Goal: Task Accomplishment & Management: Manage account settings

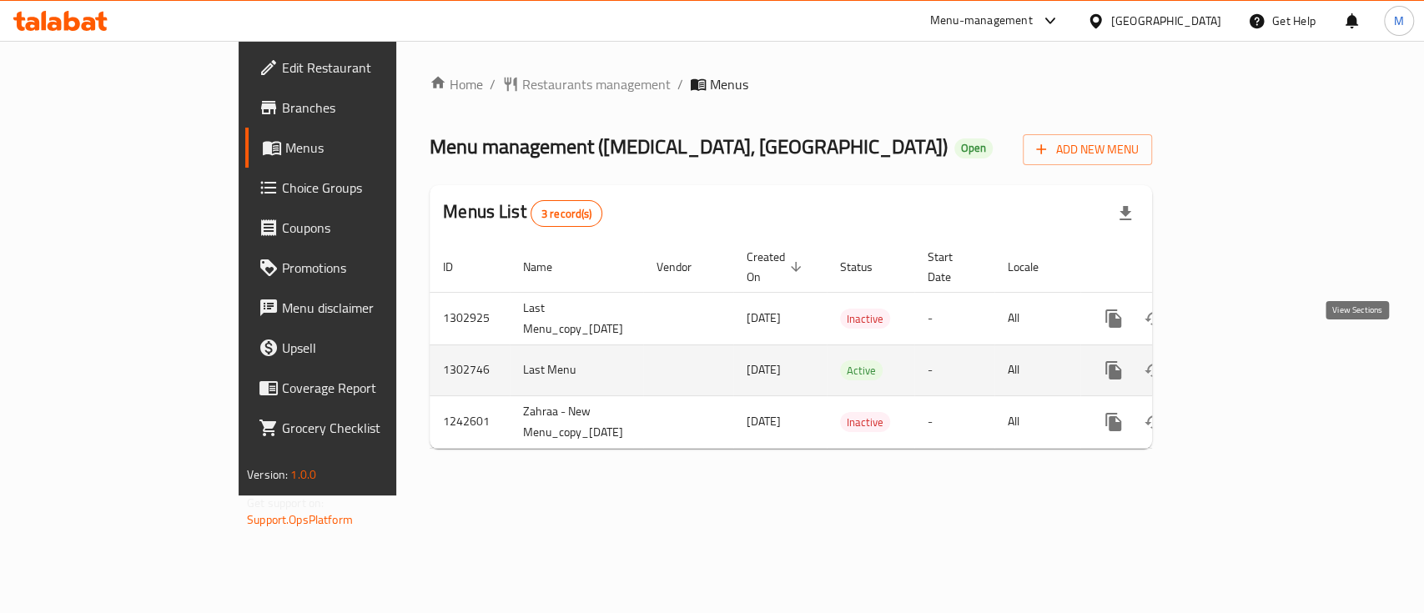
click at [1244, 360] on icon "enhanced table" at bounding box center [1234, 370] width 20 height 20
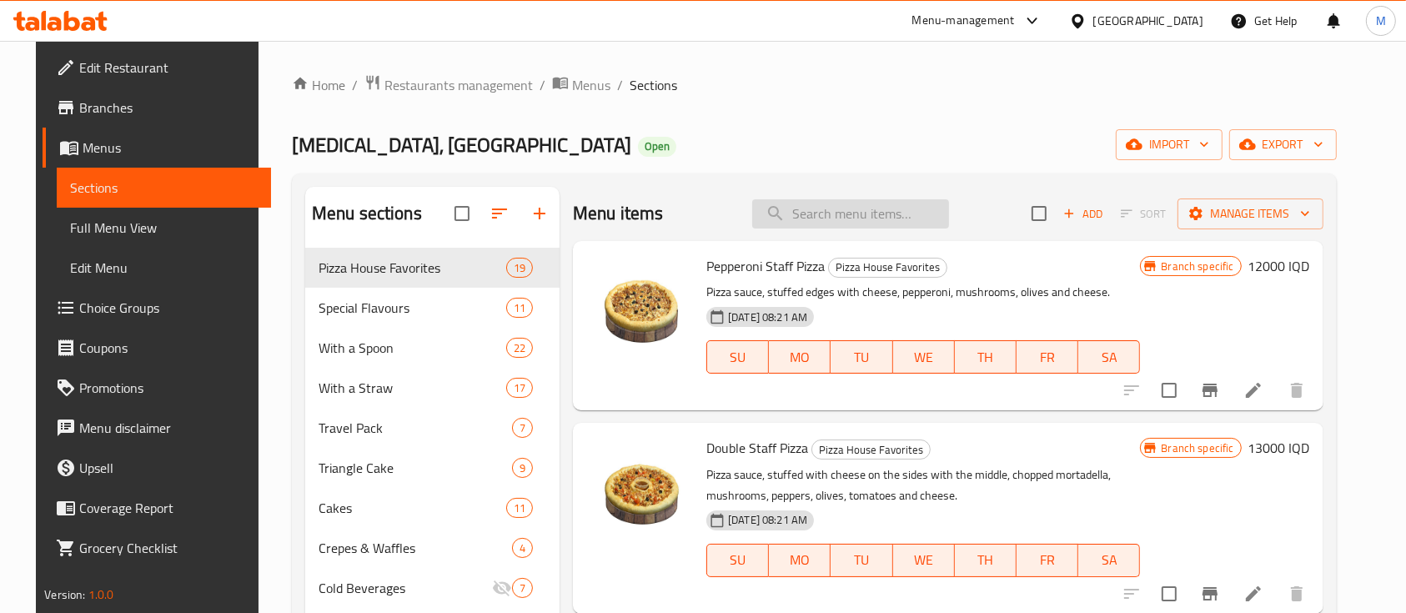
click at [887, 214] on input "search" at bounding box center [850, 213] width 197 height 29
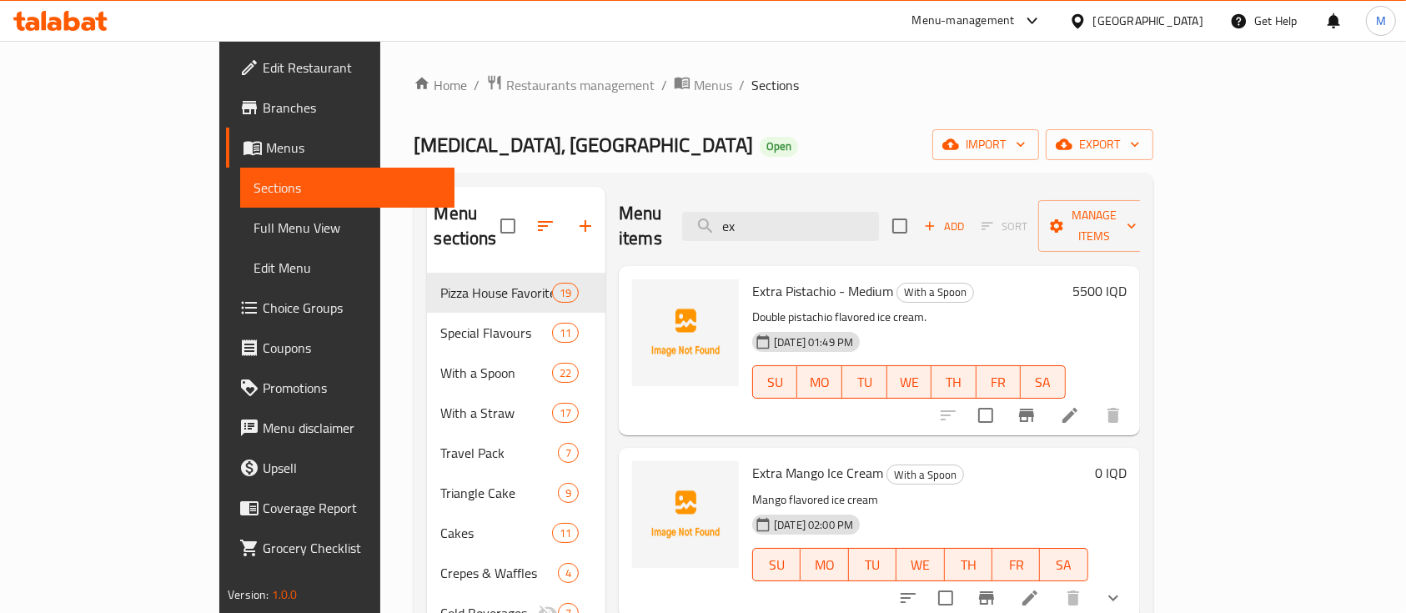
type input "ex"
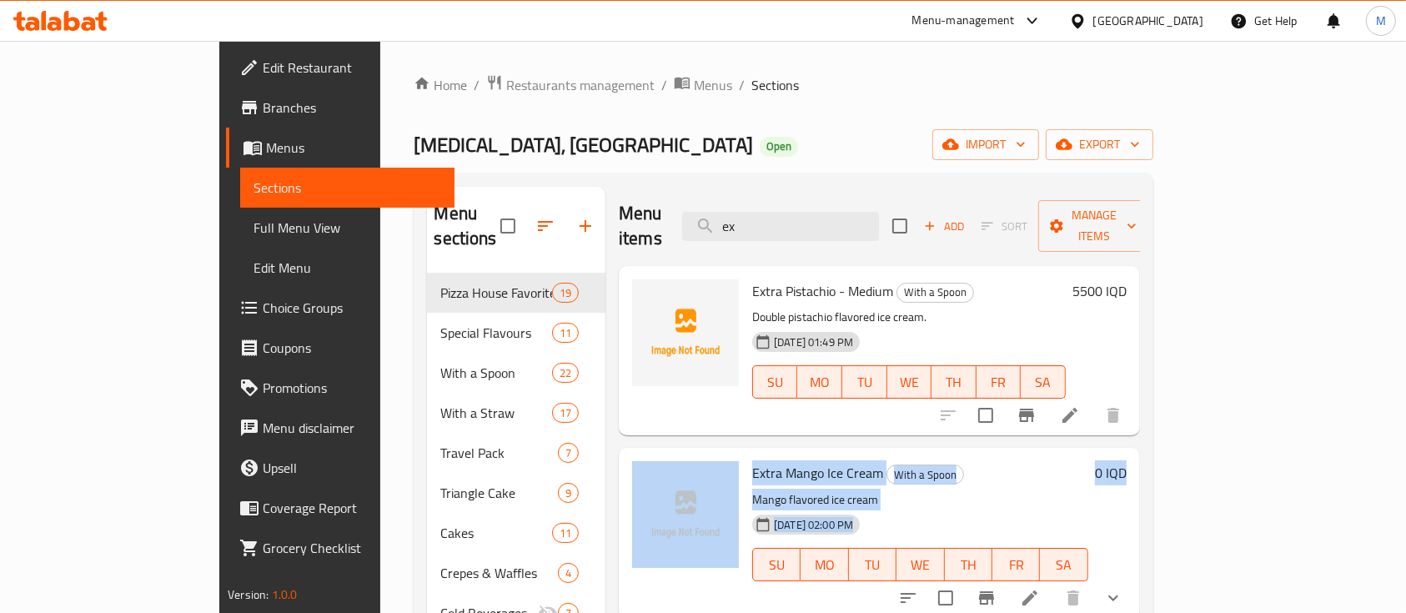
drag, startPoint x: 1398, startPoint y: 359, endPoint x: 1413, endPoint y: 461, distance: 102.9
click at [1406, 461] on html "​ Menu-management [GEOGRAPHIC_DATA] Get Help M Edit Restaurant Branches Menus S…" at bounding box center [703, 306] width 1406 height 613
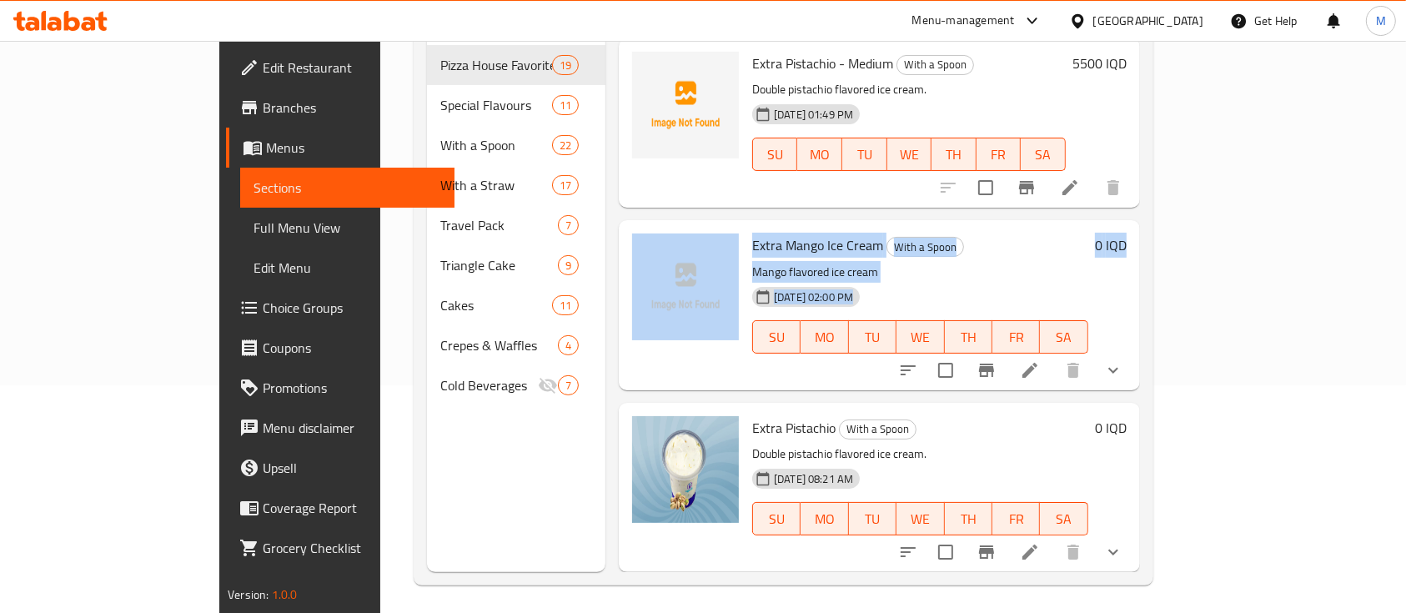
scroll to position [234, 0]
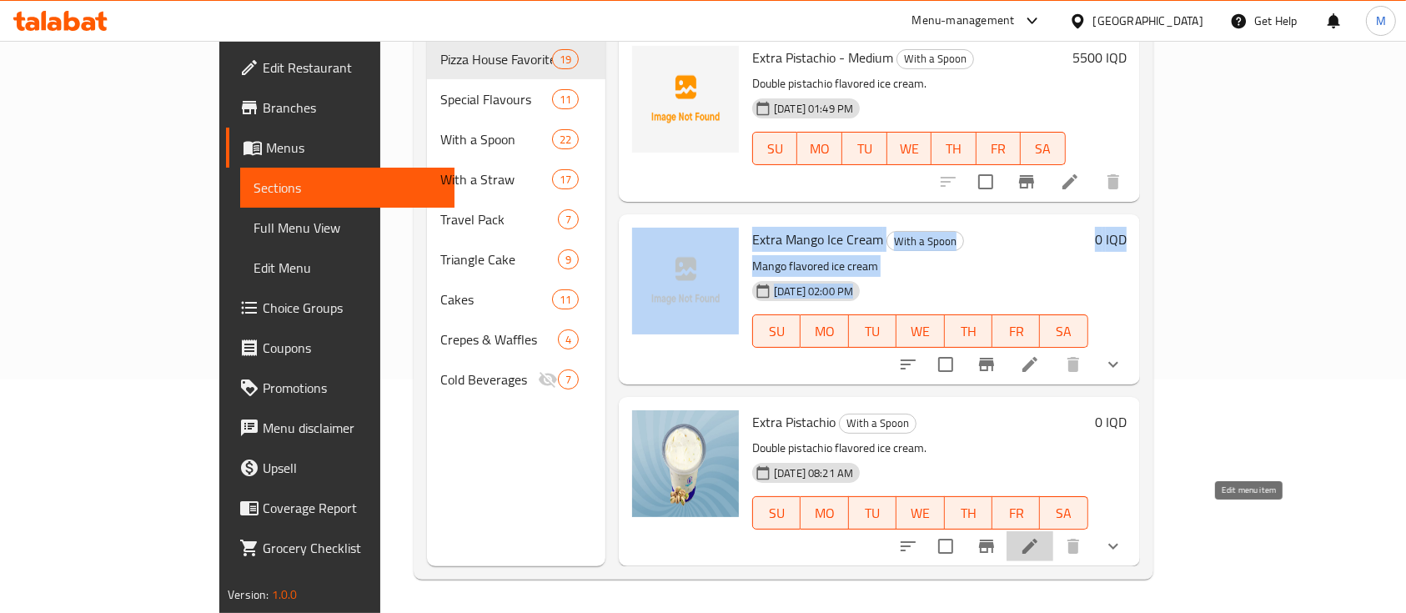
click at [1040, 536] on icon at bounding box center [1030, 546] width 20 height 20
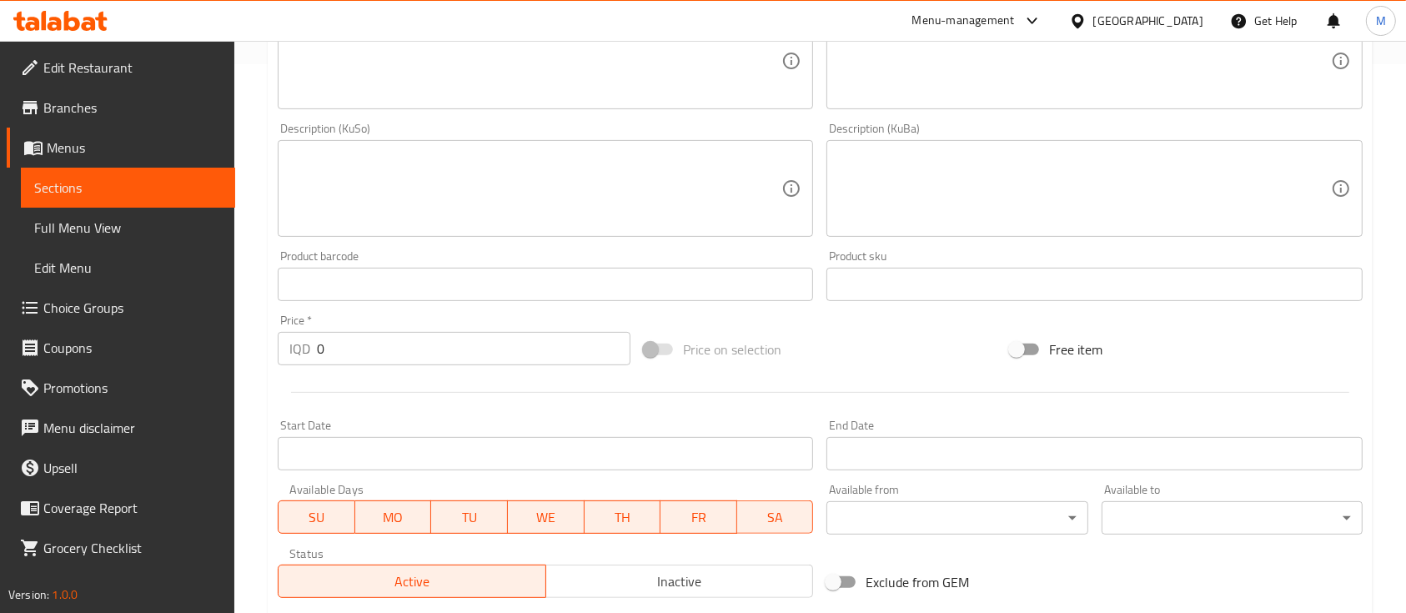
scroll to position [957, 0]
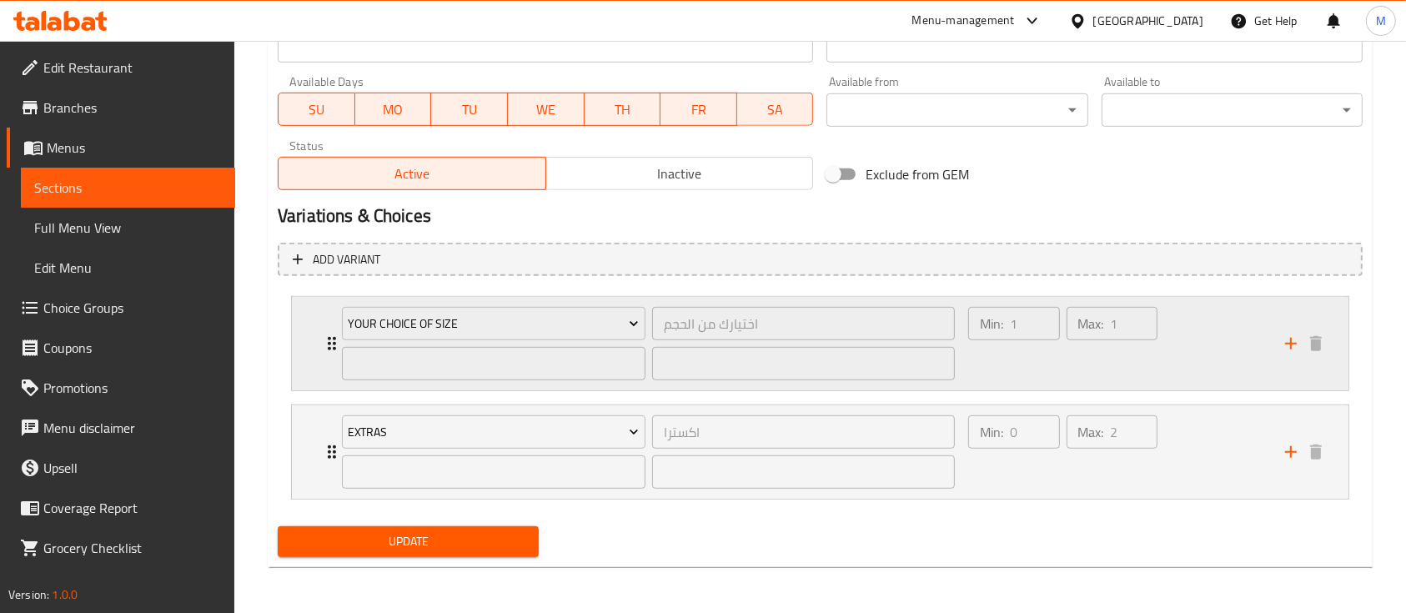
click at [320, 329] on div "Your Choice Of Size اختيارك من الحجم ​ ​ ​ Min: 1 ​ Max: 1 ​" at bounding box center [820, 343] width 1057 height 93
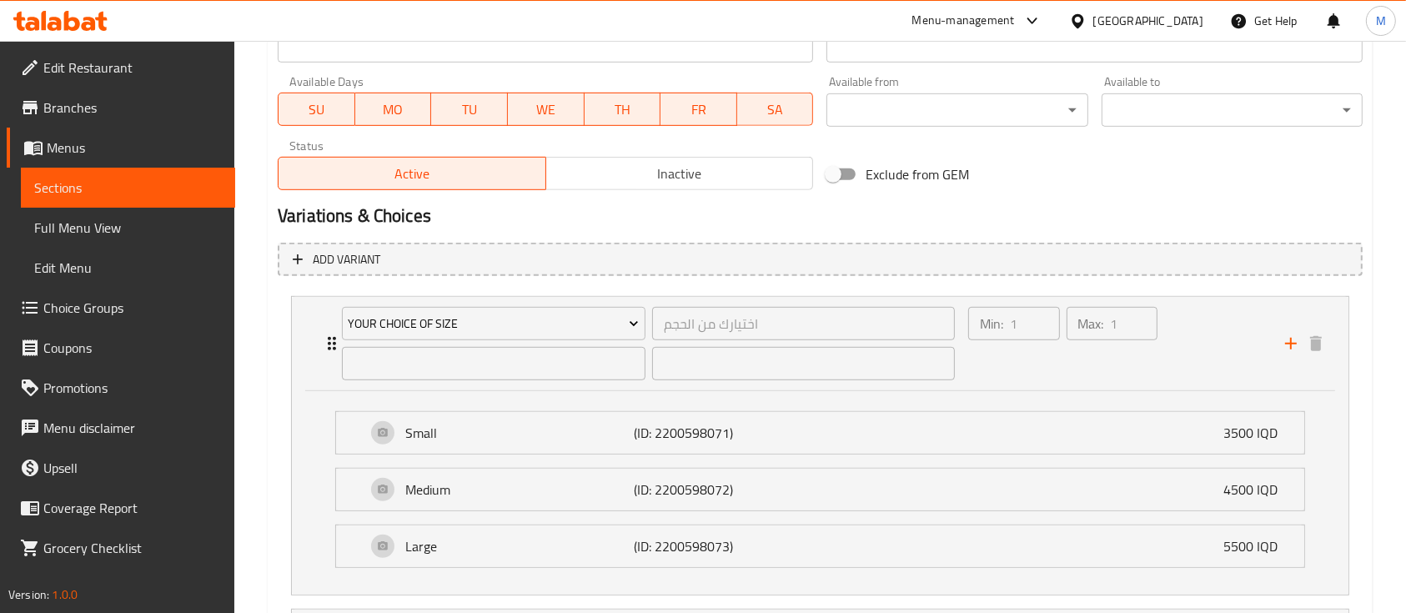
scroll to position [1161, 0]
